Goal: Communication & Community: Ask a question

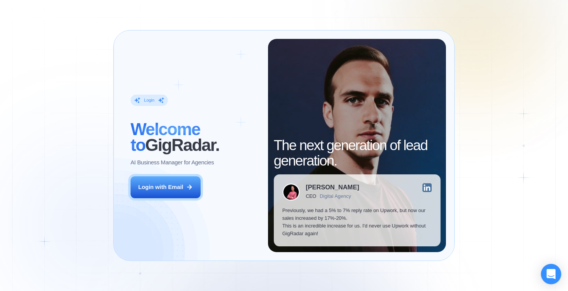
click at [546, 274] on div "Open Intercom Messenger" at bounding box center [551, 274] width 20 height 20
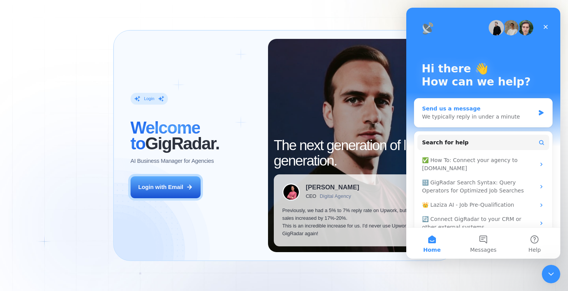
click at [473, 110] on div "Send us a message" at bounding box center [478, 109] width 113 height 8
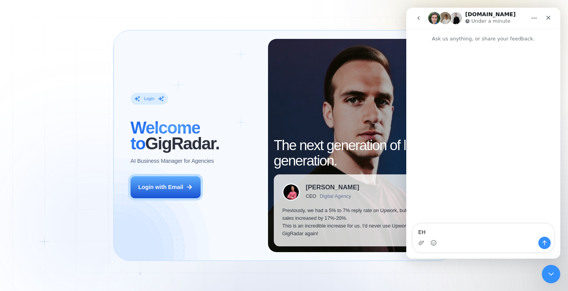
type textarea "E"
type textarea "hello! I would like to cancel my subscription"
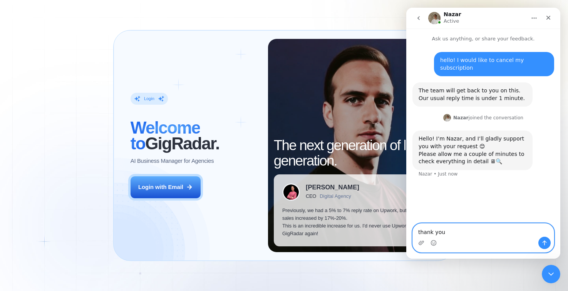
type textarea "thank you!"
click at [460, 233] on textarea "Message…" at bounding box center [483, 230] width 141 height 13
type textarea "Hello?"
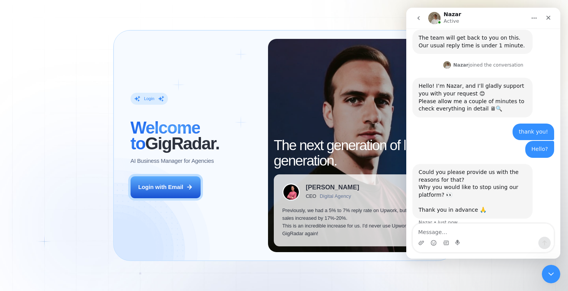
scroll to position [56, 0]
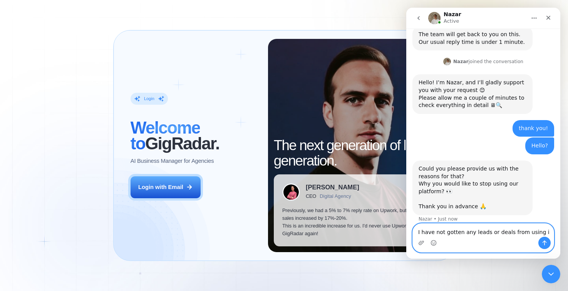
type textarea "I have not gotten any leads or deals from using it"
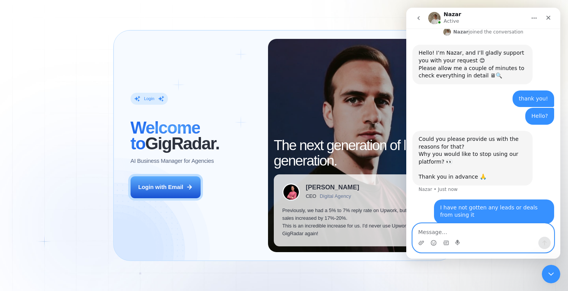
scroll to position [87, 0]
click at [429, 231] on textarea "Message…" at bounding box center [483, 230] width 141 height 13
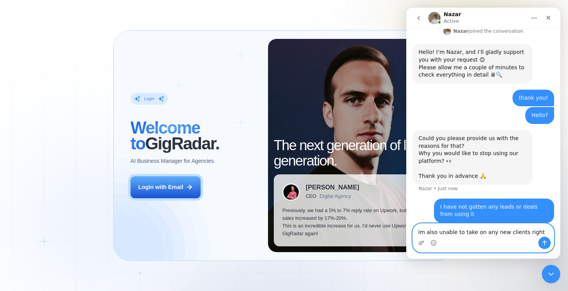
type textarea "im also unable to take on any new clients right now"
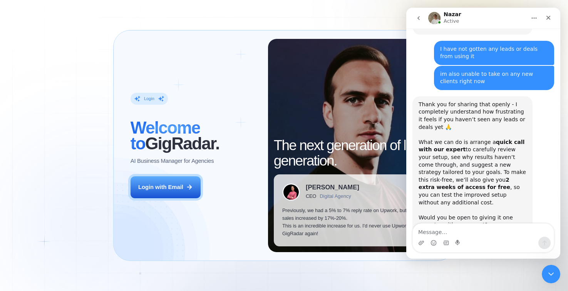
scroll to position [248, 0]
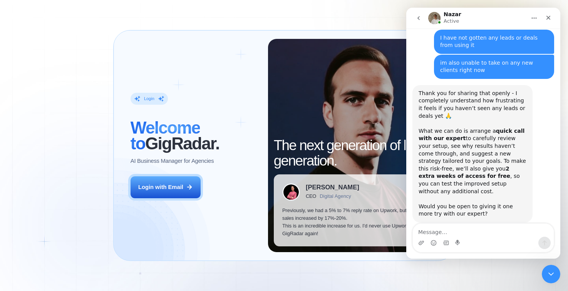
click at [463, 239] on div "Intercom messenger" at bounding box center [483, 243] width 141 height 12
click at [440, 227] on textarea "Message…" at bounding box center [483, 230] width 141 height 13
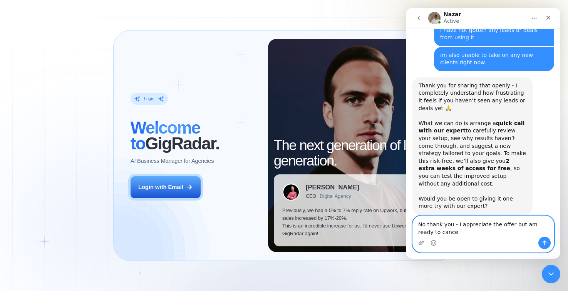
type textarea "No thank you - I appreciate the offer but am ready to cancel"
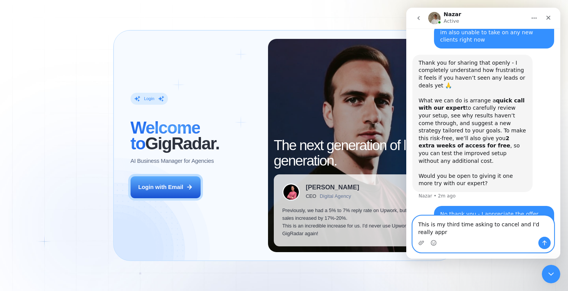
scroll to position [286, 0]
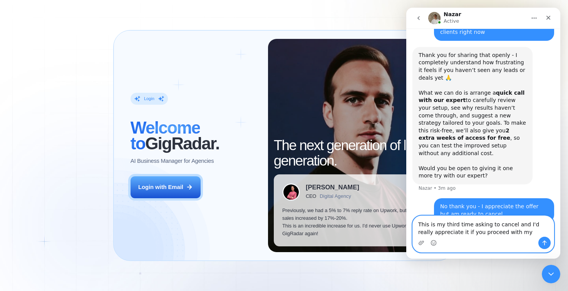
type textarea "This is my third time asking to cancel and I'd really appreciate it if you proc…"
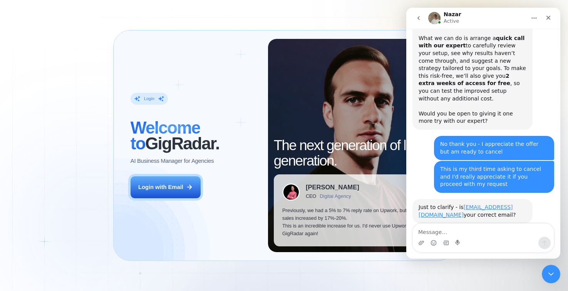
scroll to position [341, 0]
click at [452, 239] on div "Intercom messenger" at bounding box center [483, 243] width 141 height 12
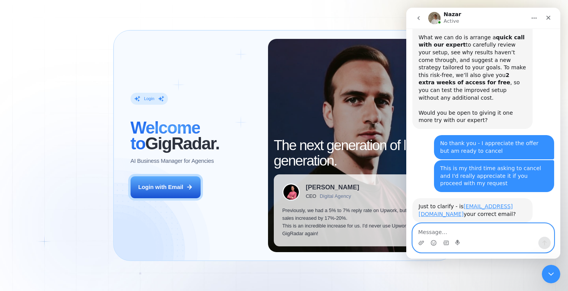
click at [439, 236] on textarea "Message…" at bounding box center [483, 230] width 141 height 13
type textarea "no, its [EMAIL_ADDRESS][DOMAIN_NAME]"
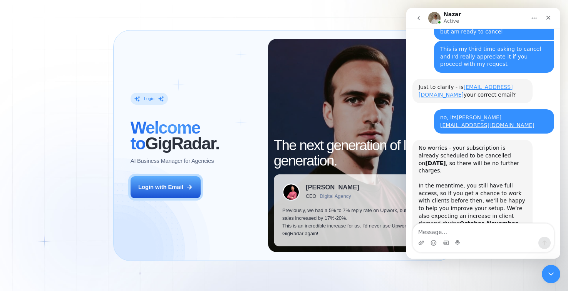
scroll to position [463, 0]
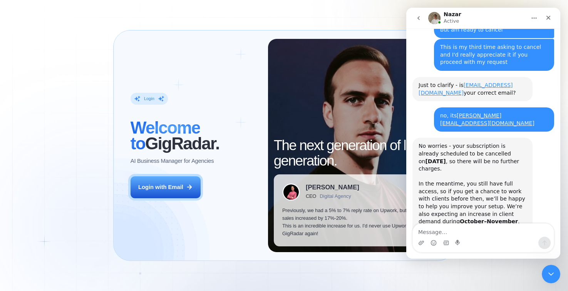
click at [479, 237] on div "Intercom messenger" at bounding box center [483, 243] width 141 height 12
click at [445, 235] on textarea "Message…" at bounding box center [483, 230] width 141 height 13
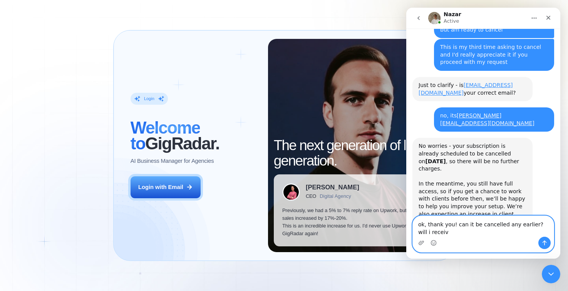
scroll to position [470, 0]
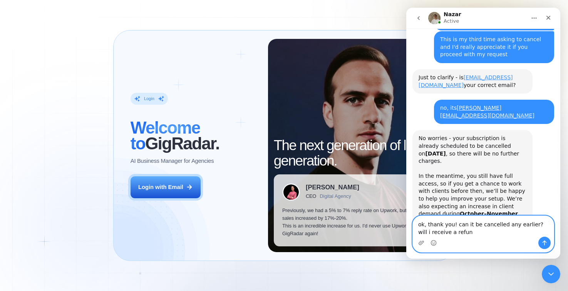
type textarea "ok, thank you! can it be cancelled any earlier? will i receive a refund"
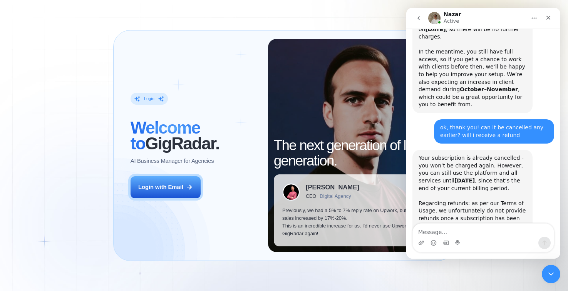
scroll to position [599, 0]
